Goal: Task Accomplishment & Management: Use online tool/utility

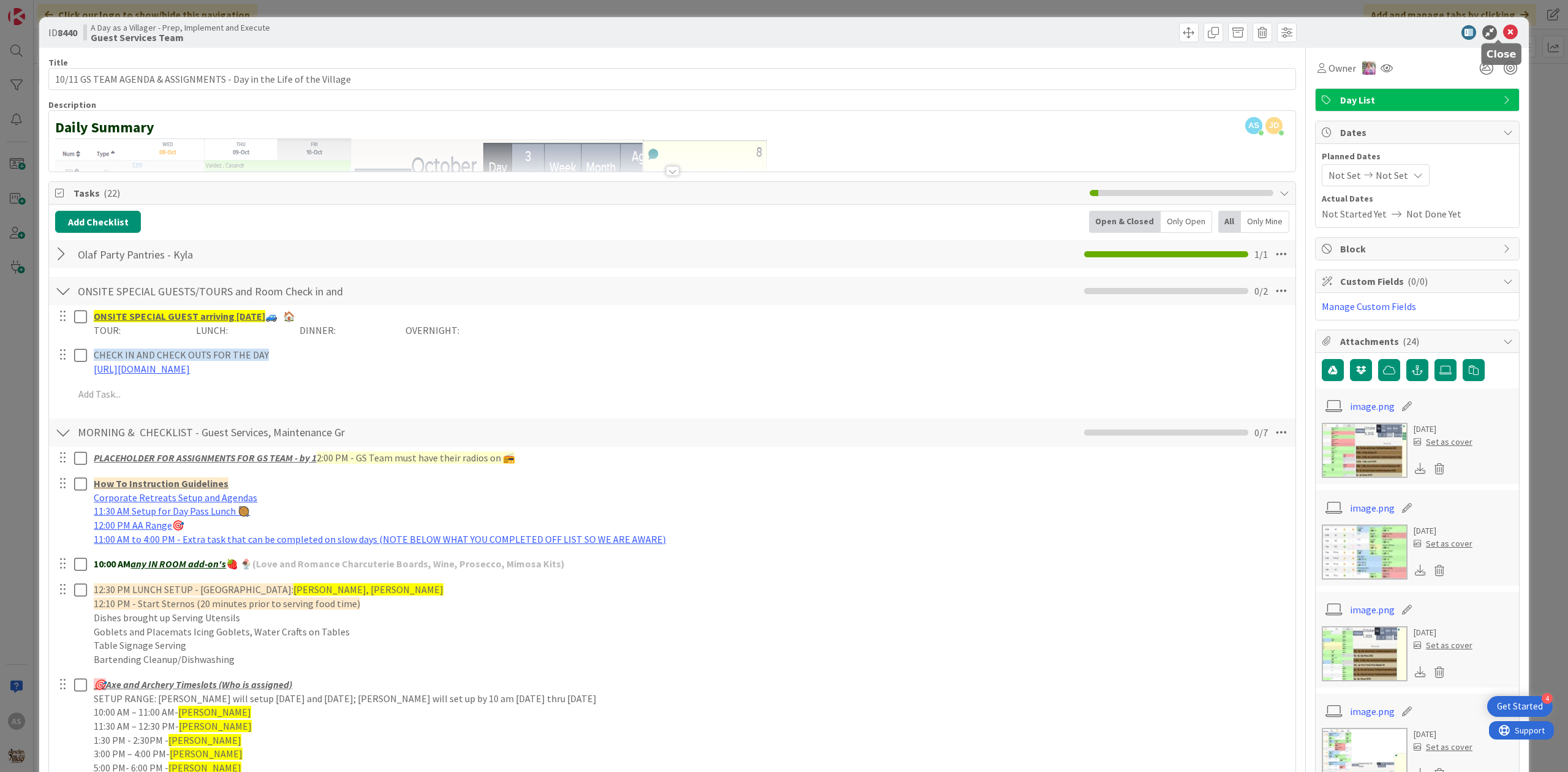
click at [1503, 36] on icon at bounding box center [1510, 32] width 15 height 15
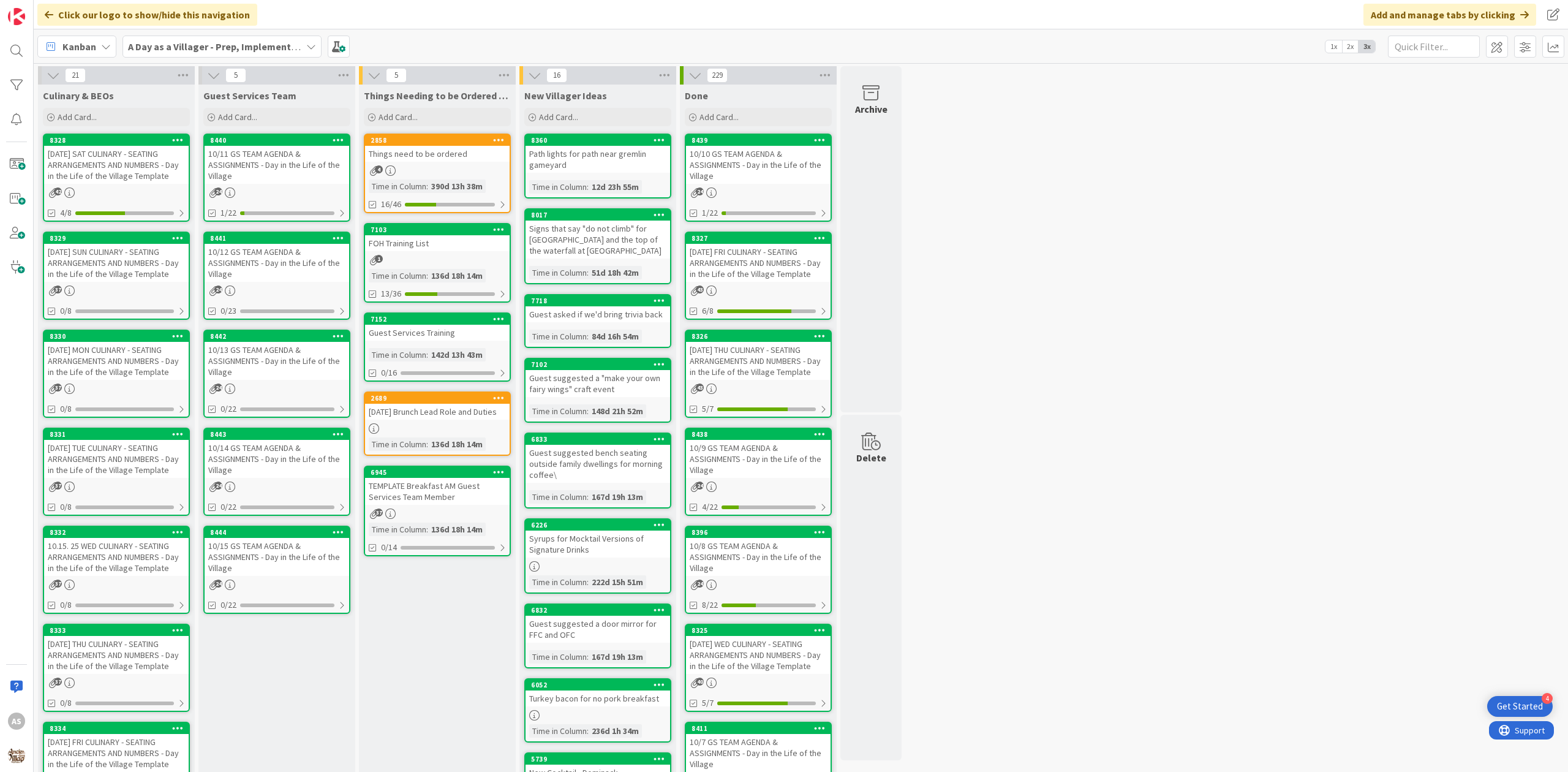
click at [90, 272] on div "[DATE] SUN CULINARY - SEATING ARRANGEMENTS AND NUMBERS - Day in the Life of the…" at bounding box center [116, 263] width 144 height 38
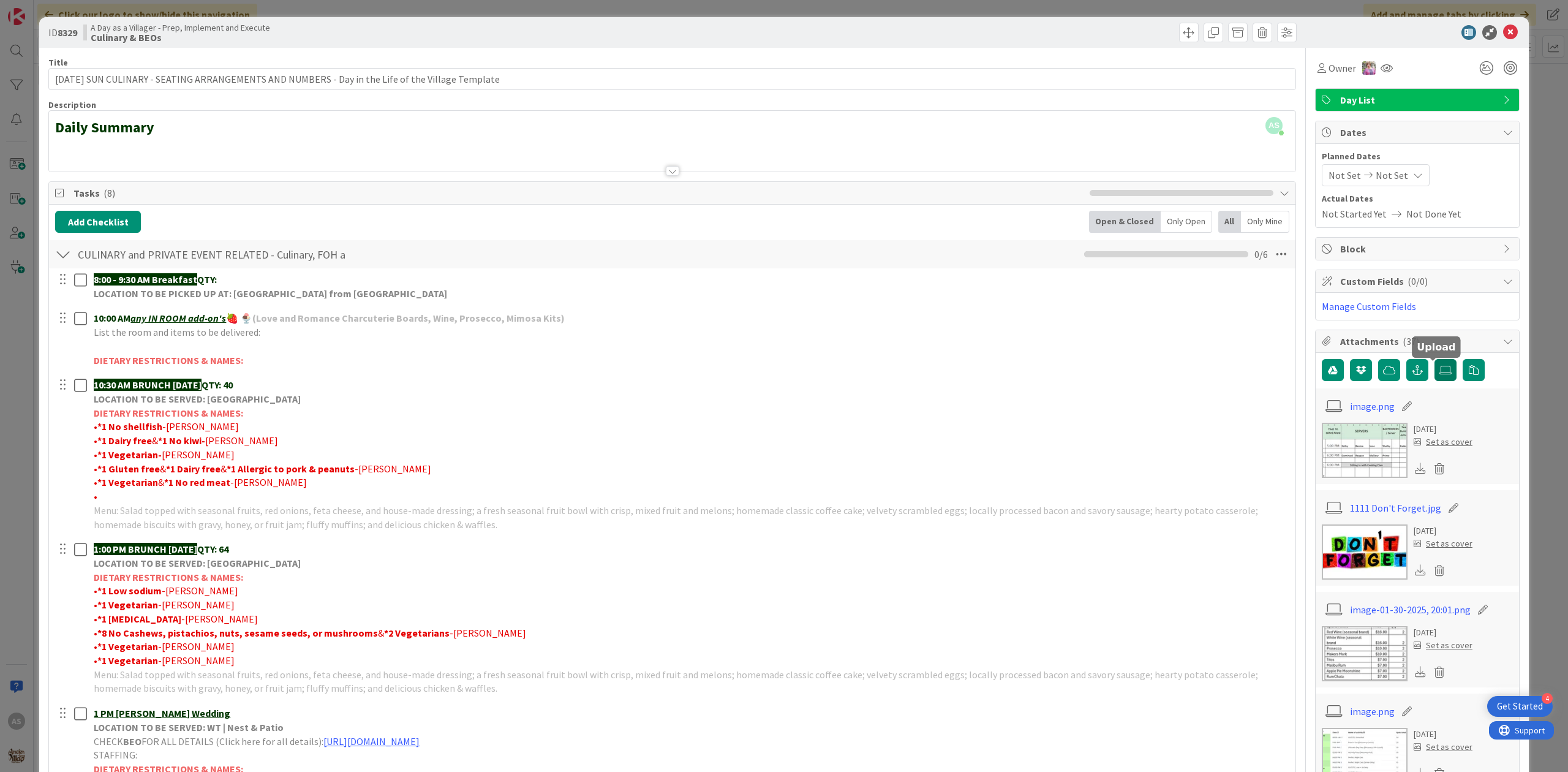
click at [1439, 379] on label at bounding box center [1445, 370] width 22 height 22
click at [1434, 359] on input "file" at bounding box center [1434, 359] width 0 height 0
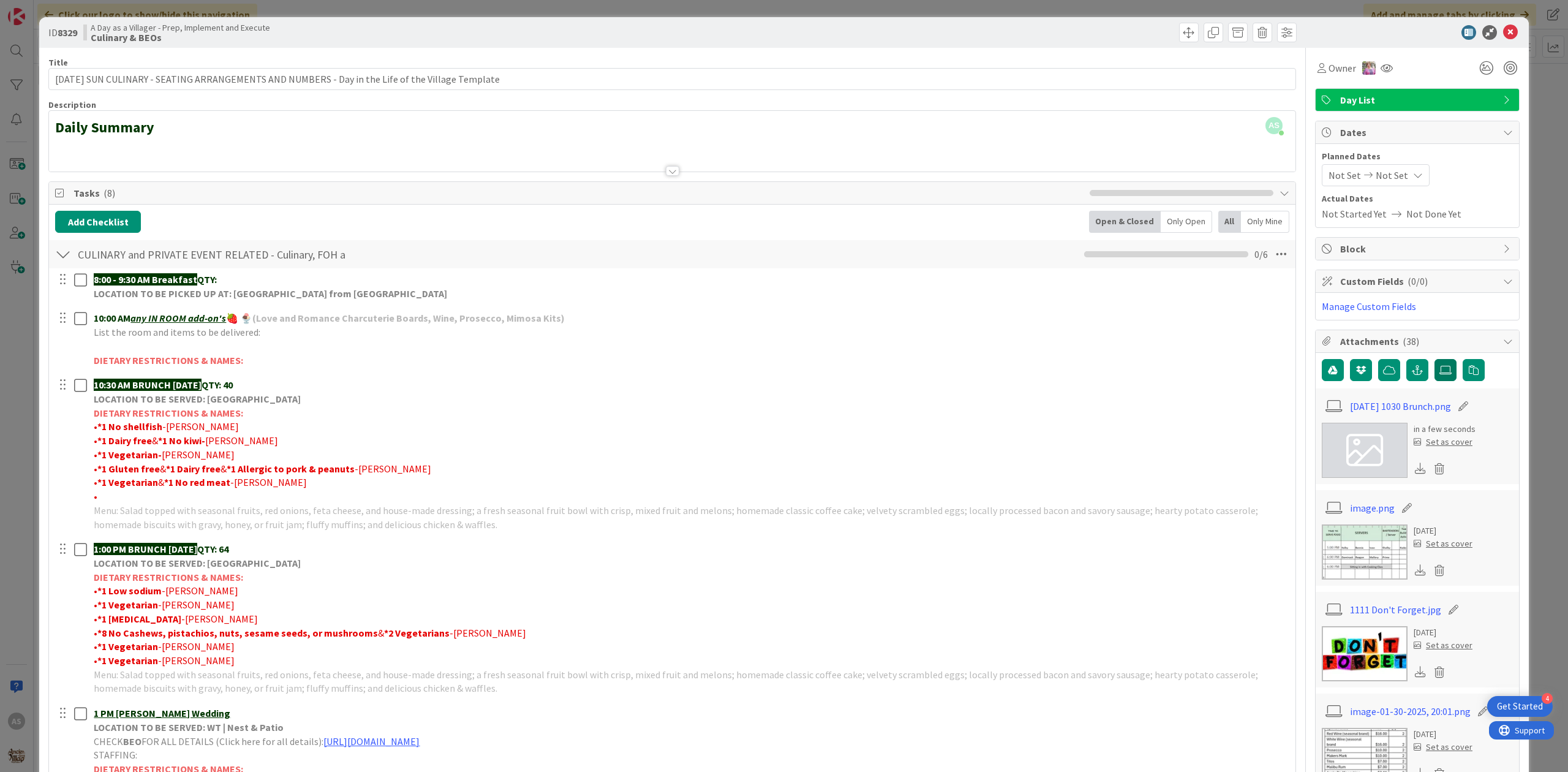
click at [1439, 375] on icon at bounding box center [1445, 370] width 12 height 10
click at [1434, 359] on input "file" at bounding box center [1434, 359] width 0 height 0
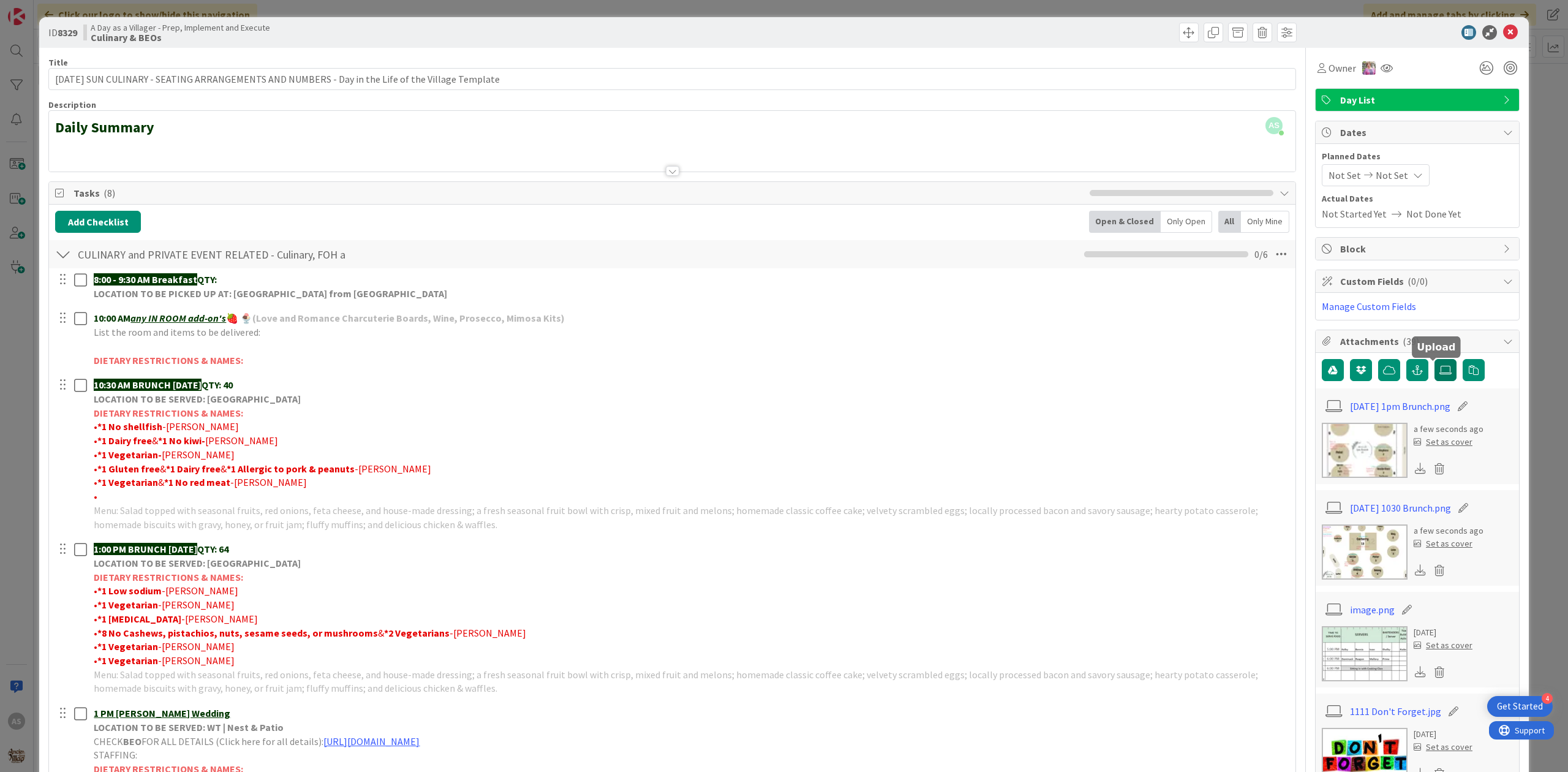
click at [1436, 381] on label at bounding box center [1445, 370] width 22 height 22
click at [1434, 359] on input "file" at bounding box center [1434, 359] width 0 height 0
